Goal: Information Seeking & Learning: Compare options

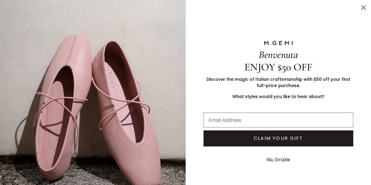
scroll to position [58, 0]
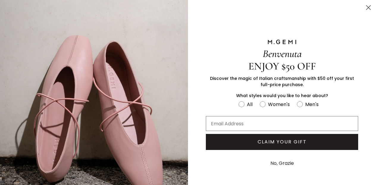
click at [364, 5] on circle "Close dialog" at bounding box center [368, 8] width 10 height 10
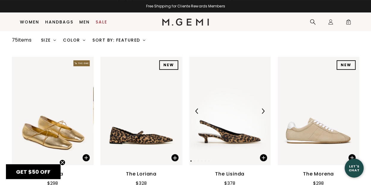
scroll to position [98, 0]
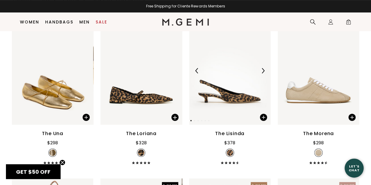
click at [265, 69] on img at bounding box center [262, 70] width 5 height 5
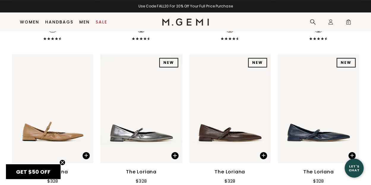
scroll to position [1171, 0]
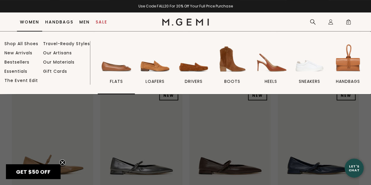
click at [113, 69] on img at bounding box center [116, 59] width 33 height 33
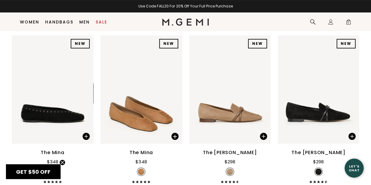
scroll to position [80, 0]
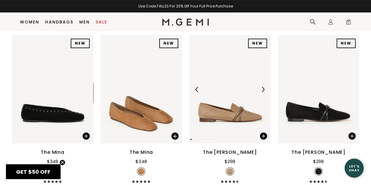
click at [263, 89] on img at bounding box center [262, 89] width 5 height 5
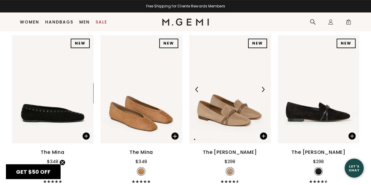
click at [263, 89] on img at bounding box center [262, 89] width 5 height 5
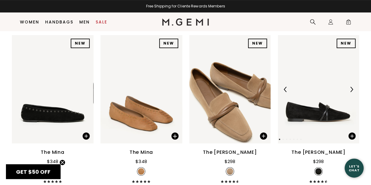
click at [353, 86] on div at bounding box center [352, 90] width 10 height 10
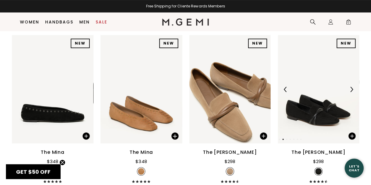
click at [352, 87] on img at bounding box center [351, 89] width 5 height 5
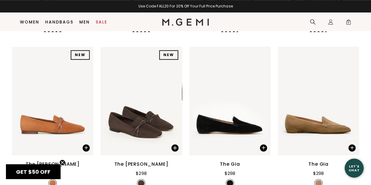
scroll to position [231, 0]
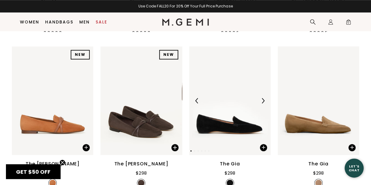
click at [262, 100] on img at bounding box center [262, 100] width 5 height 5
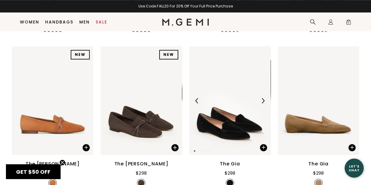
click at [262, 100] on img at bounding box center [262, 100] width 5 height 5
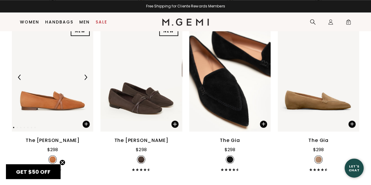
scroll to position [250, 0]
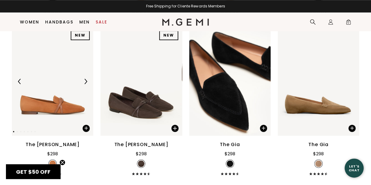
click at [85, 81] on img at bounding box center [85, 81] width 5 height 5
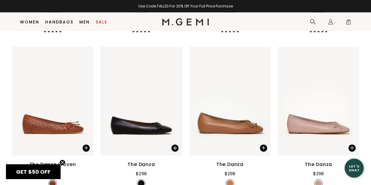
scroll to position [864, 0]
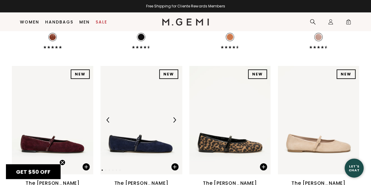
click at [173, 120] on img at bounding box center [174, 119] width 5 height 5
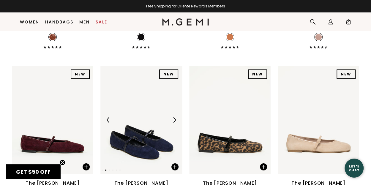
click at [173, 120] on img at bounding box center [174, 119] width 5 height 5
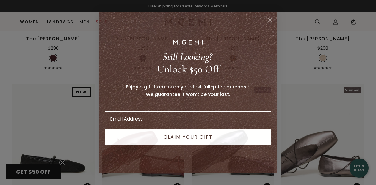
scroll to position [1026, 0]
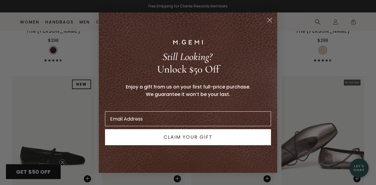
click at [271, 19] on circle "Close dialog" at bounding box center [270, 20] width 10 height 10
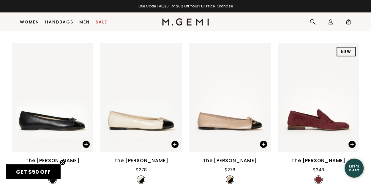
scroll to position [2040, 0]
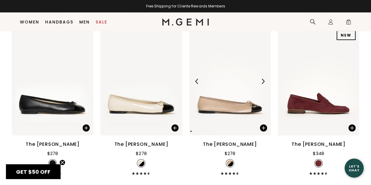
click at [262, 82] on img at bounding box center [262, 81] width 5 height 5
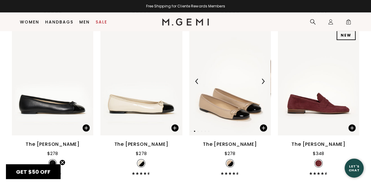
click at [262, 82] on img at bounding box center [262, 81] width 5 height 5
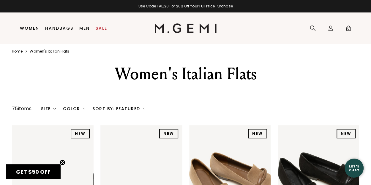
scroll to position [0, 0]
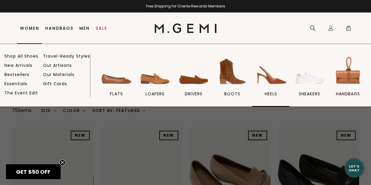
click at [272, 77] on img at bounding box center [270, 71] width 33 height 33
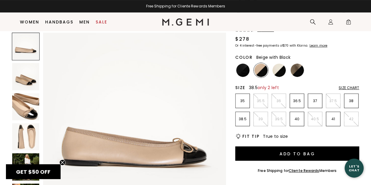
scroll to position [59, 0]
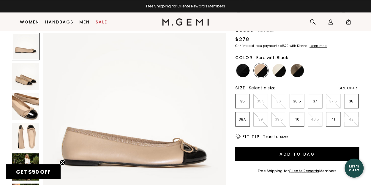
click at [276, 64] on img at bounding box center [279, 70] width 13 height 13
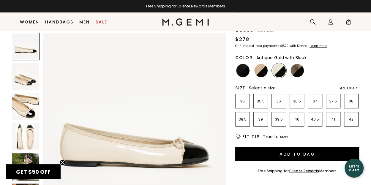
click at [297, 64] on img at bounding box center [297, 70] width 13 height 13
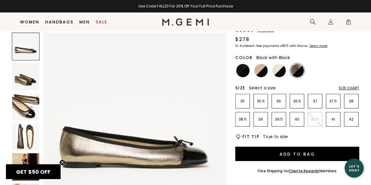
click at [245, 64] on img at bounding box center [242, 70] width 13 height 13
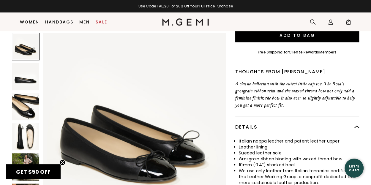
scroll to position [255, 0]
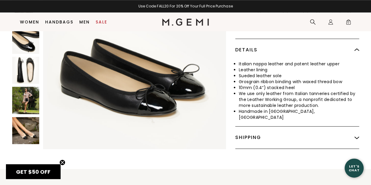
click at [31, 117] on img at bounding box center [25, 130] width 27 height 27
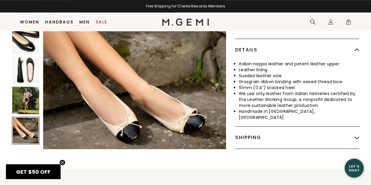
scroll to position [922, 0]
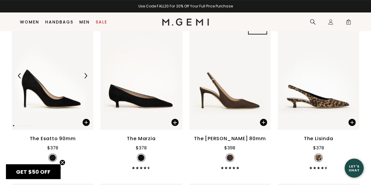
scroll to position [94, 0]
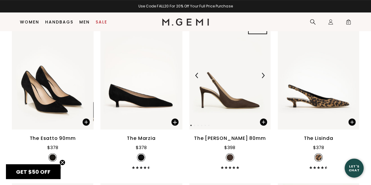
click at [263, 75] on img at bounding box center [262, 75] width 5 height 5
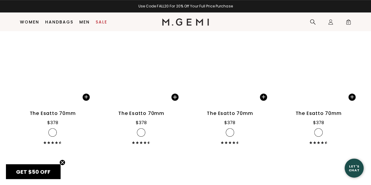
scroll to position [1256, 0]
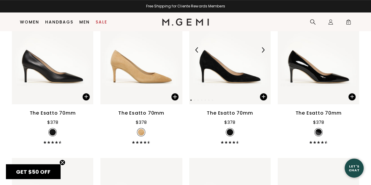
click at [264, 50] on img at bounding box center [262, 49] width 5 height 5
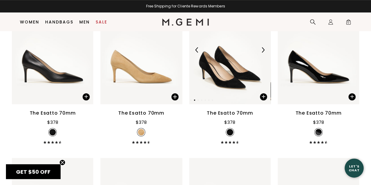
click at [264, 50] on img at bounding box center [262, 49] width 5 height 5
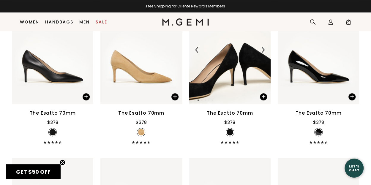
click at [238, 71] on img at bounding box center [229, 50] width 81 height 109
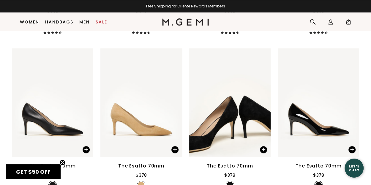
scroll to position [1195, 0]
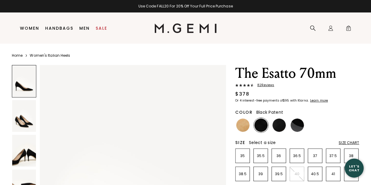
click at [281, 123] on img at bounding box center [279, 125] width 13 height 13
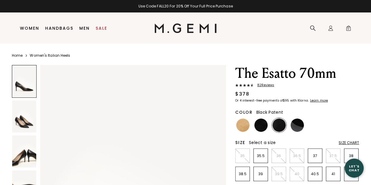
click at [296, 123] on img at bounding box center [297, 125] width 13 height 13
